Goal: Task Accomplishment & Management: Manage account settings

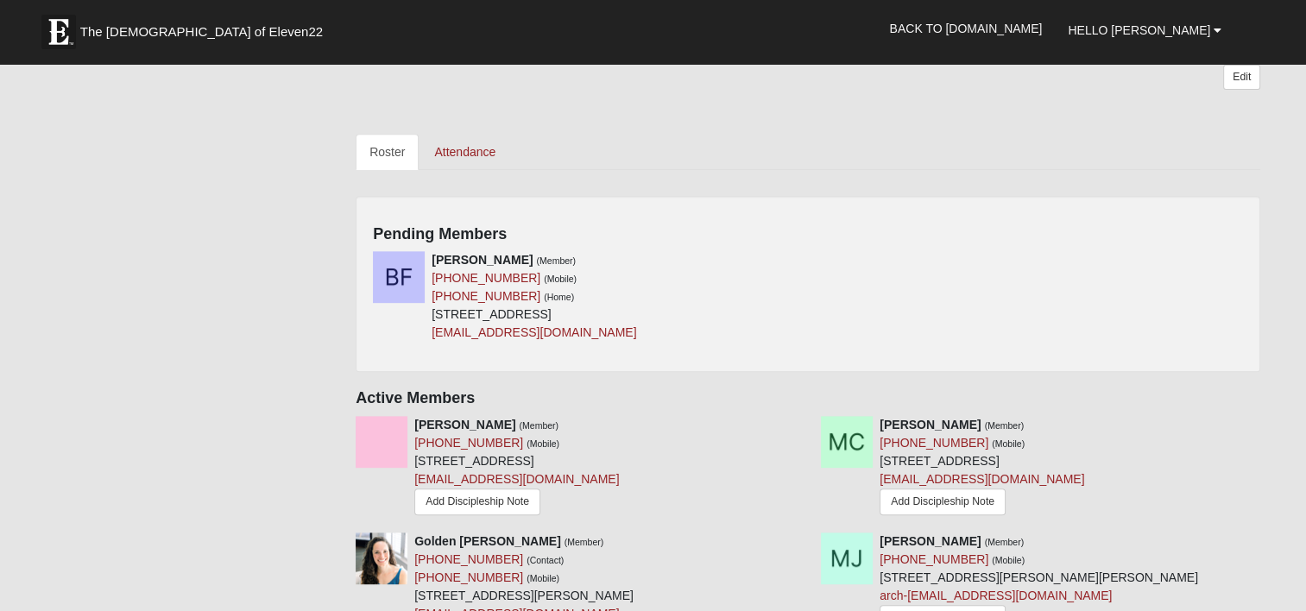
scroll to position [691, 0]
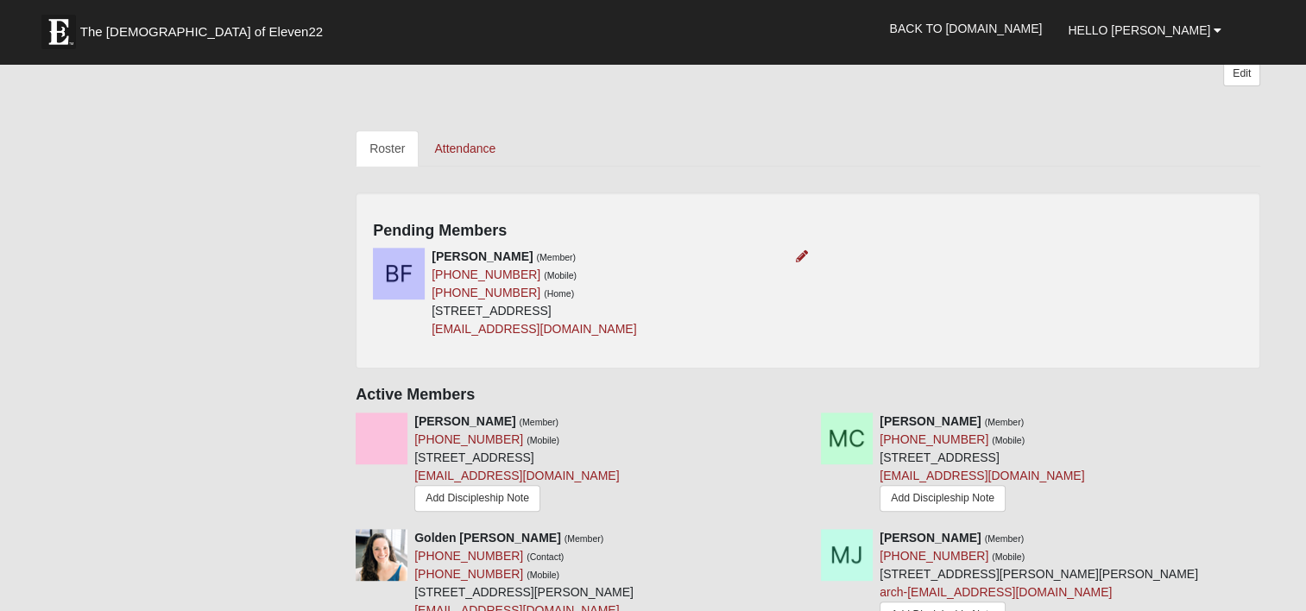
click at [801, 262] on div at bounding box center [798, 257] width 19 height 18
click at [799, 260] on icon at bounding box center [802, 256] width 12 height 12
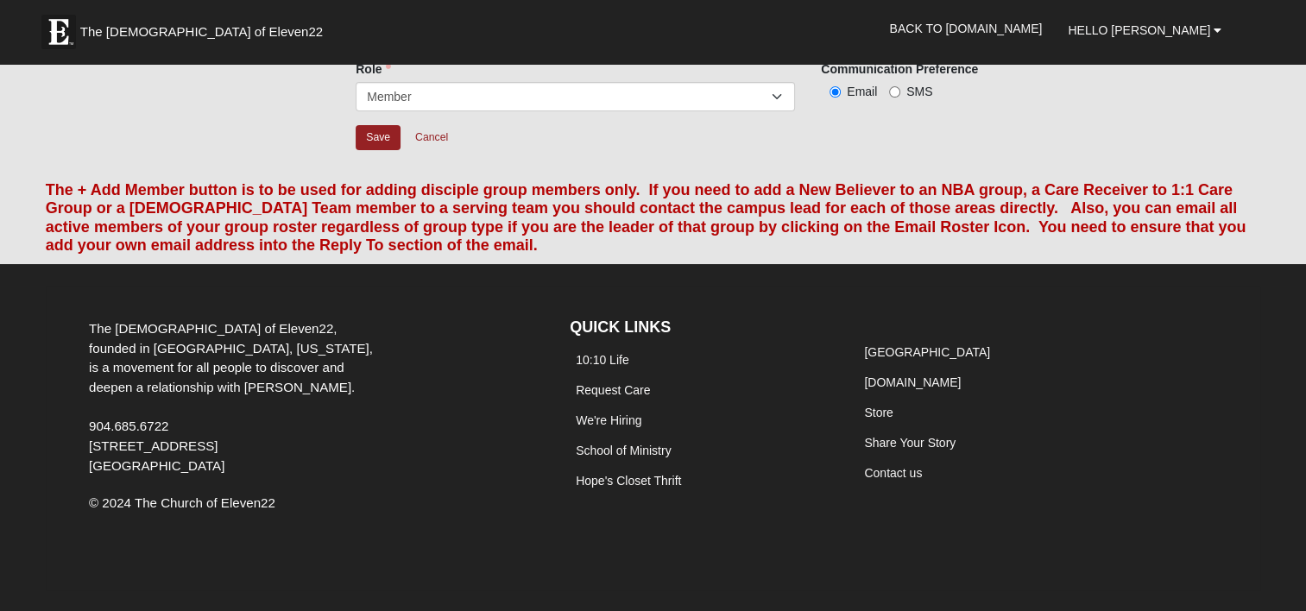
click at [796, 254] on div "Email Roster and +Add Member Info The + Add Member button is to be used for add…" at bounding box center [653, 216] width 1241 height 94
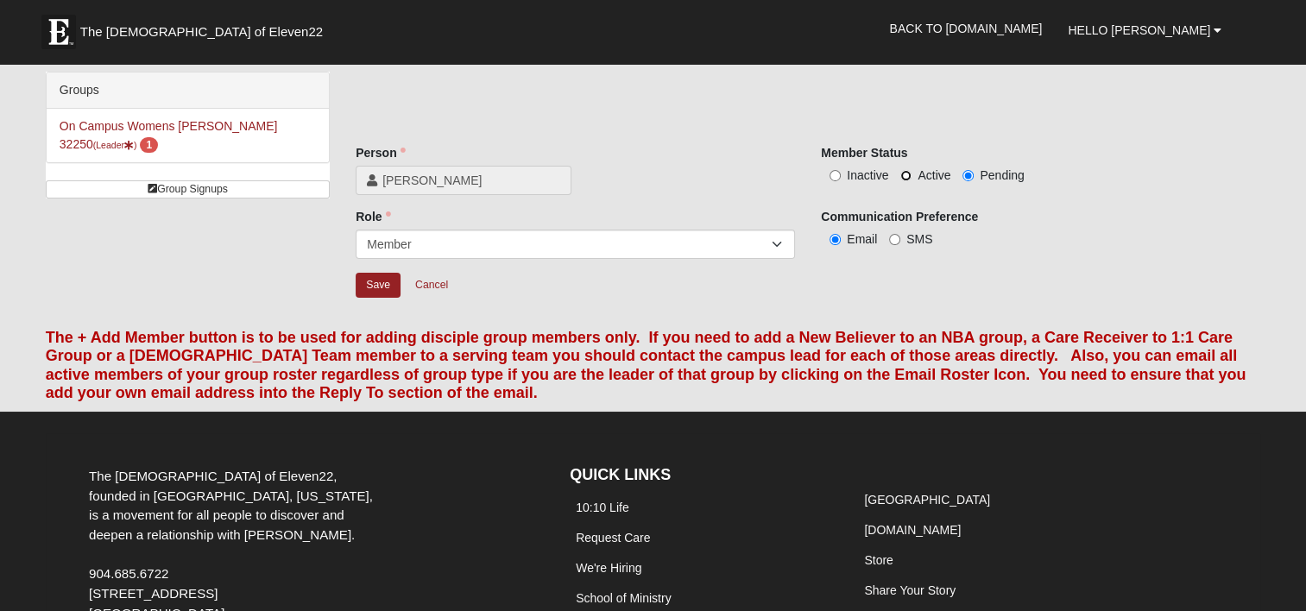
click at [904, 174] on input "Active" at bounding box center [905, 175] width 11 height 11
radio input "true"
click at [391, 290] on input "Save" at bounding box center [378, 285] width 45 height 25
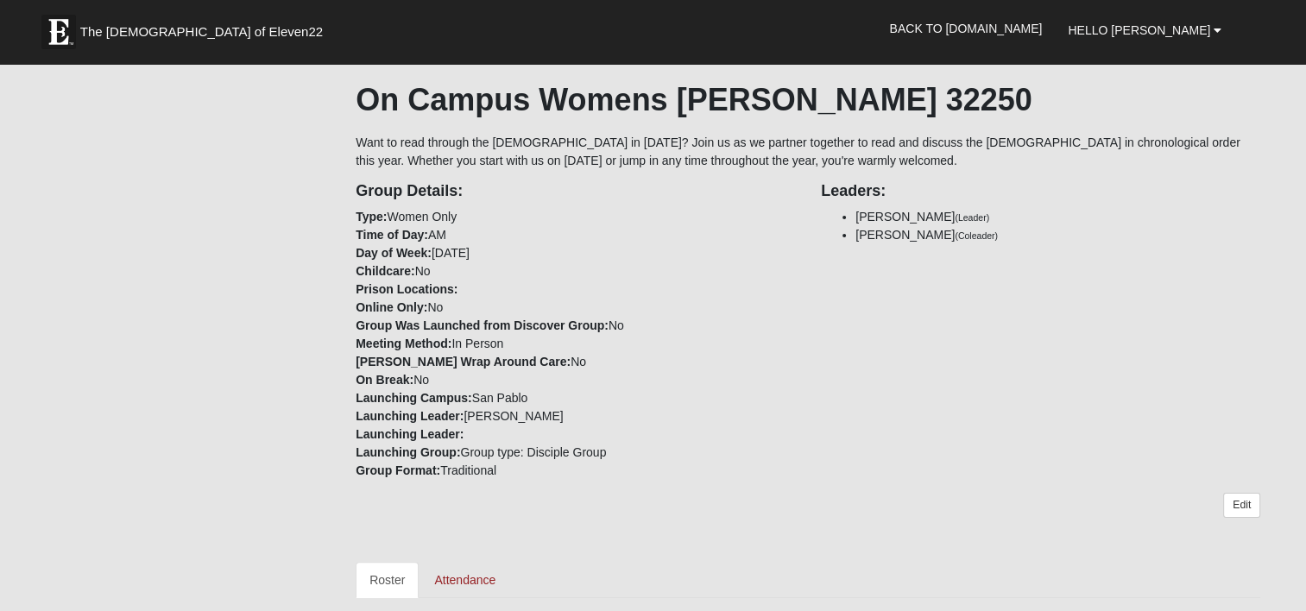
scroll to position [432, 0]
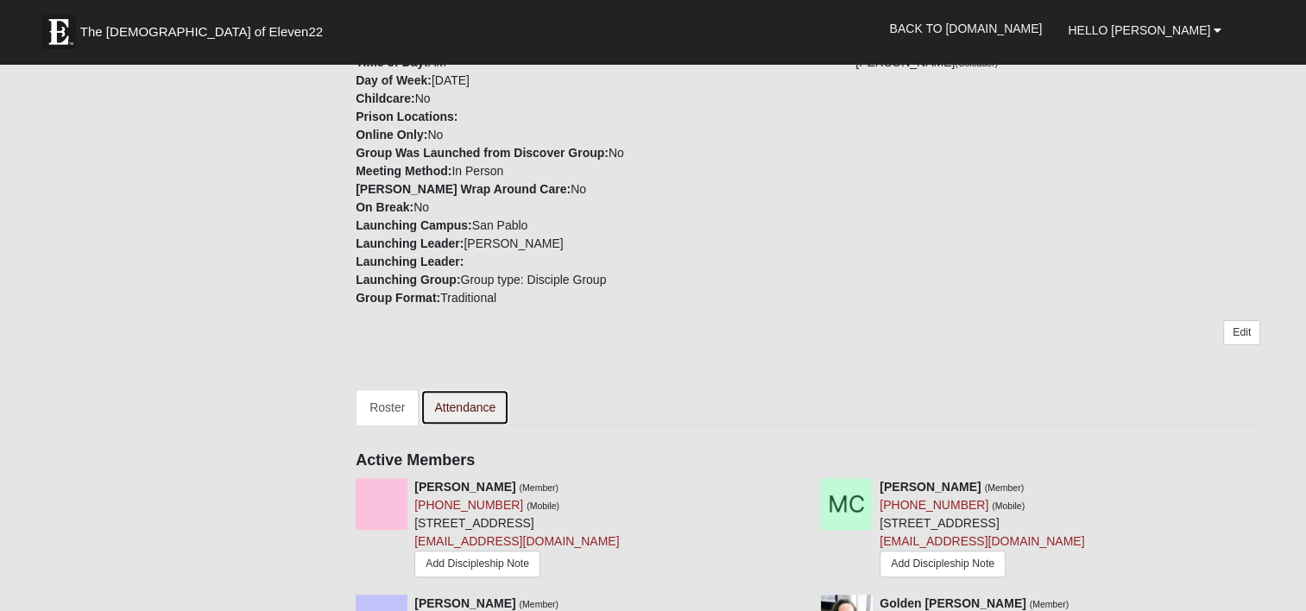
click at [458, 411] on link "Attendance" at bounding box center [464, 407] width 89 height 36
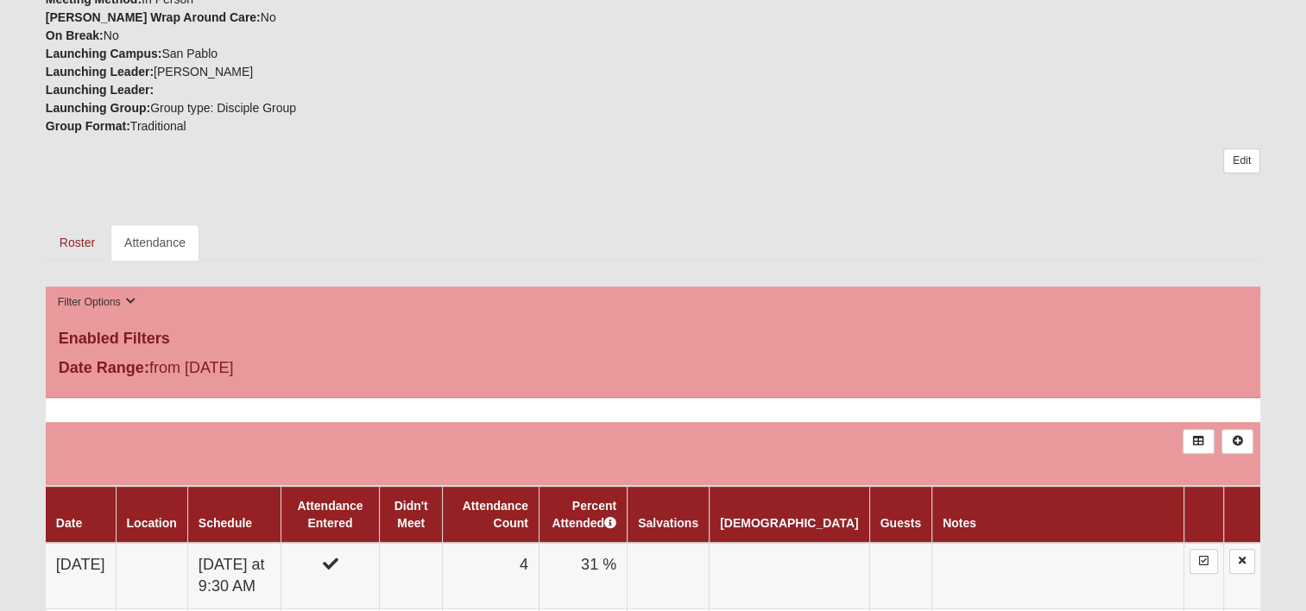
scroll to position [691, 0]
